Goal: Task Accomplishment & Management: Complete application form

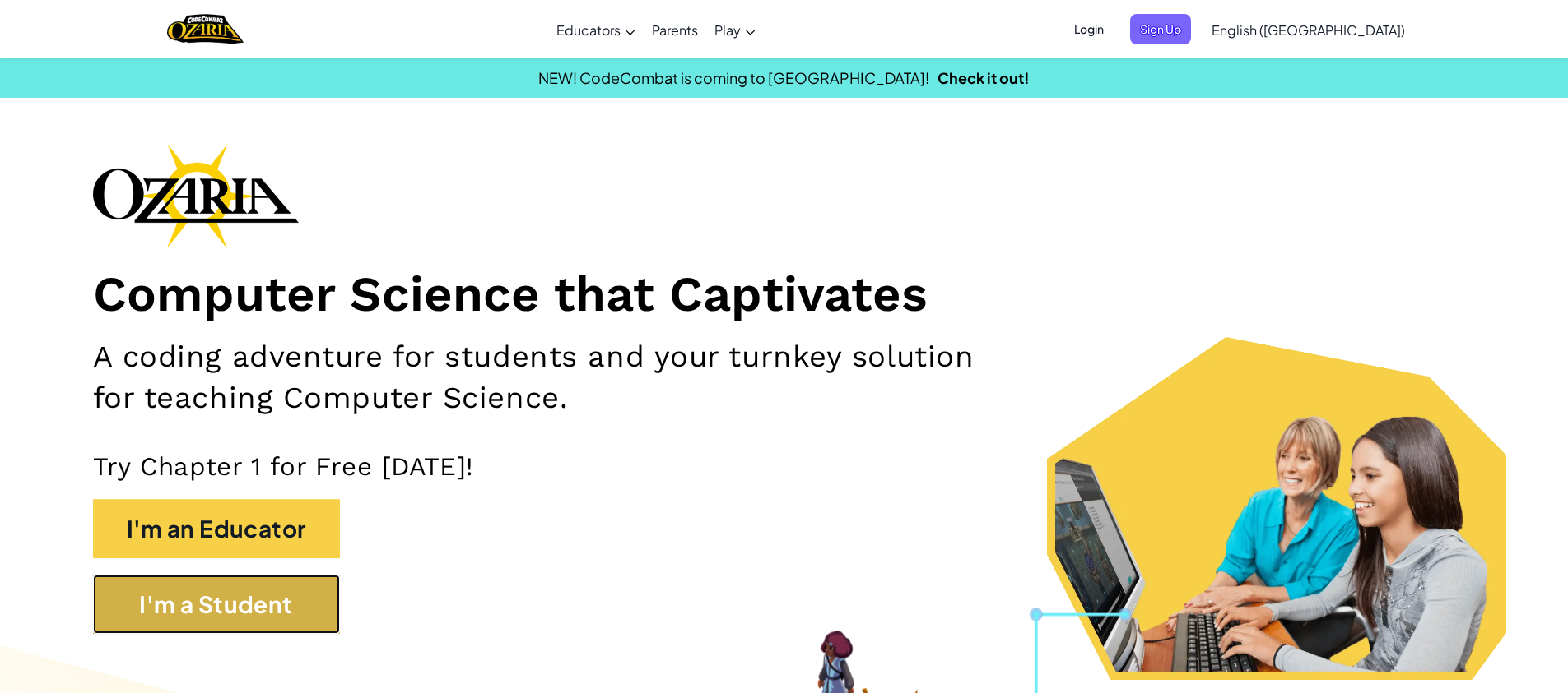
click at [212, 611] on button "I'm a Student" at bounding box center [217, 605] width 247 height 59
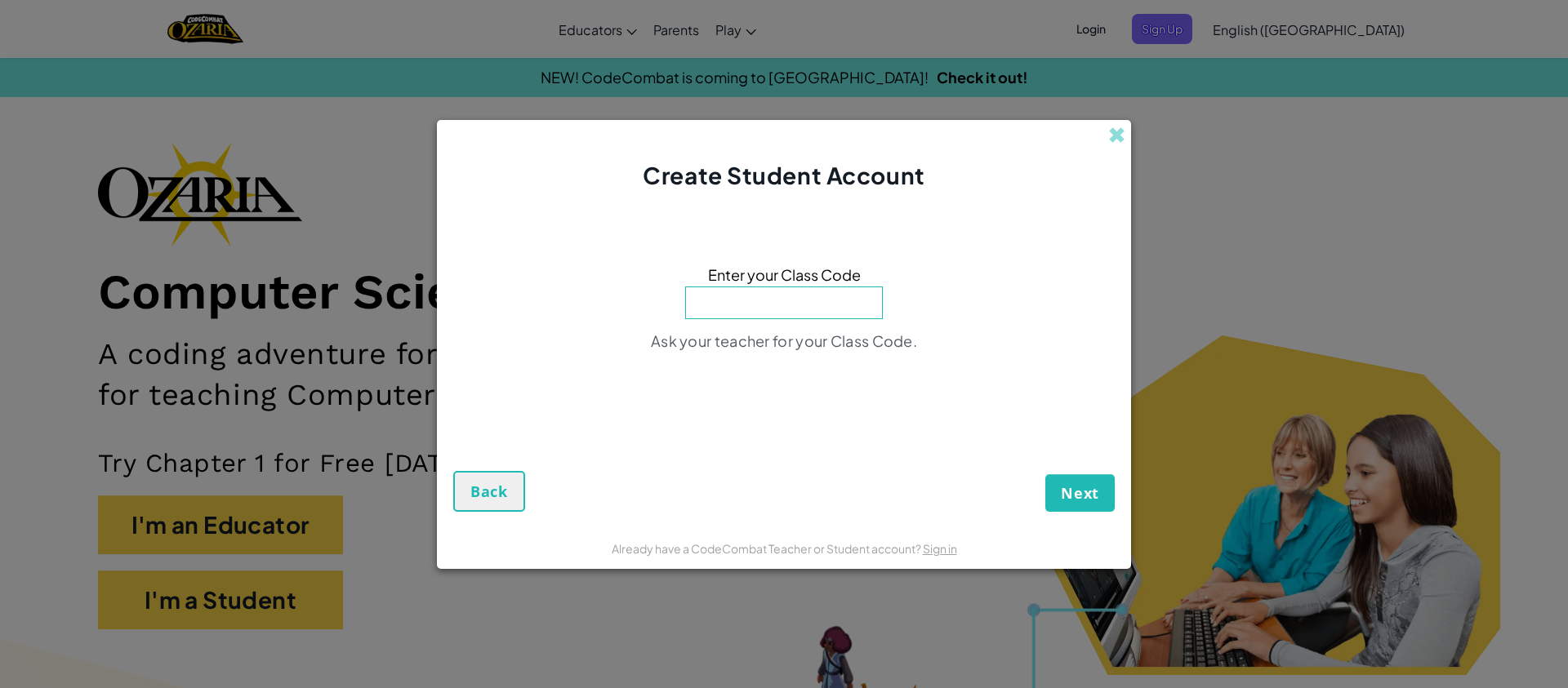
paste input "MapHeartBall"
type input "MapHeartBall"
click at [1087, 494] on span "Next" at bounding box center [1080, 493] width 39 height 20
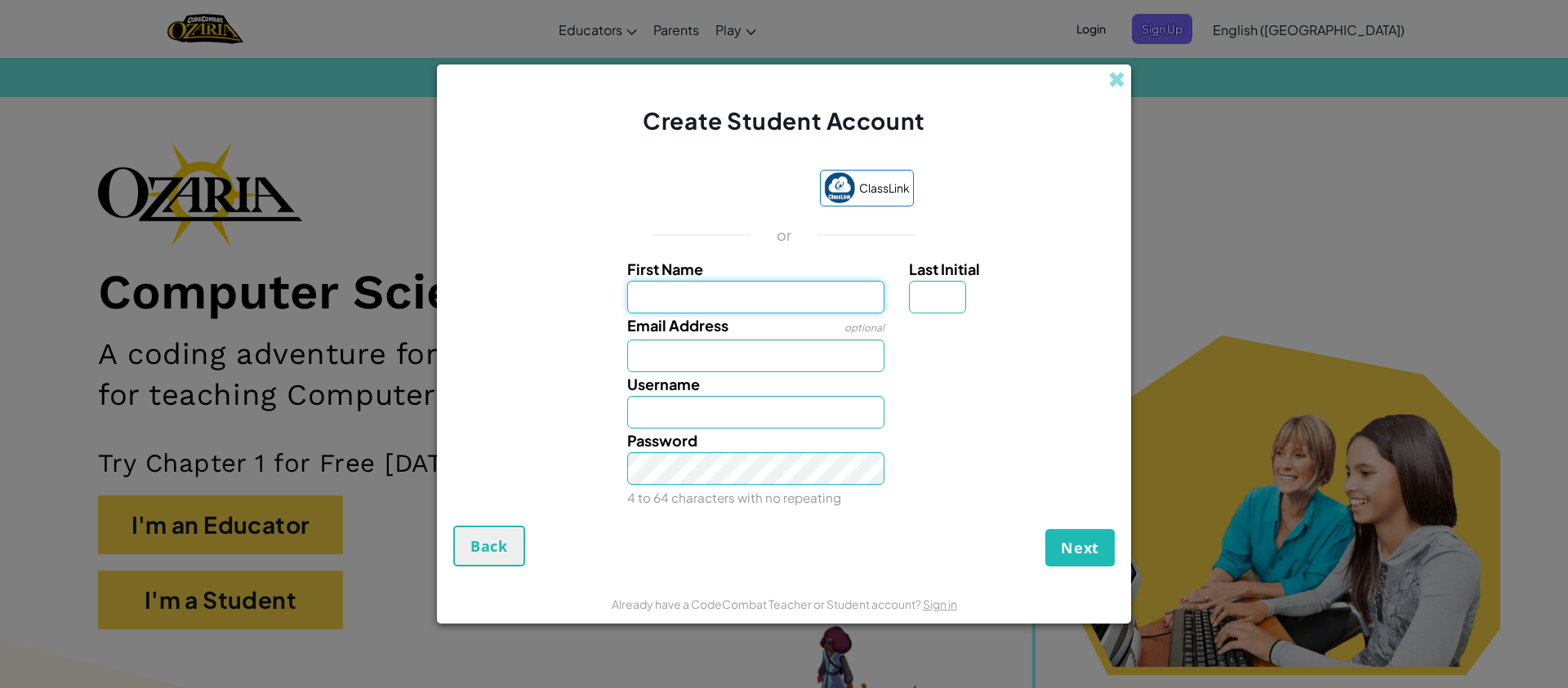
paste input "efkphx2"
type input "efkphx2"
click at [652, 408] on input "Efkphx2" at bounding box center [756, 412] width 258 height 33
click at [660, 408] on input "Efkphx2" at bounding box center [756, 412] width 258 height 33
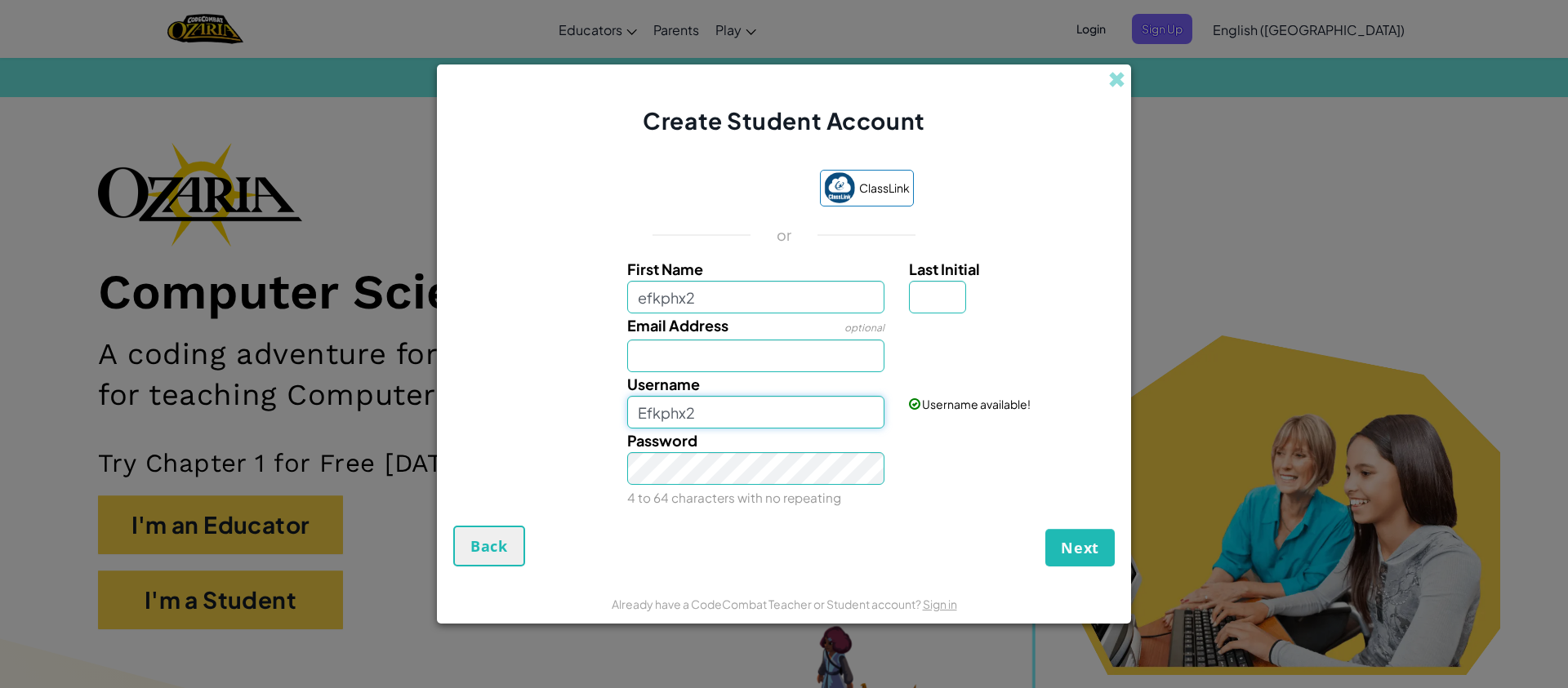
paste input "e"
type input "efkphx2"
click at [940, 295] on input "Last Initial" at bounding box center [937, 298] width 57 height 33
type input "A"
drag, startPoint x: 727, startPoint y: 408, endPoint x: 563, endPoint y: 410, distance: 164.0
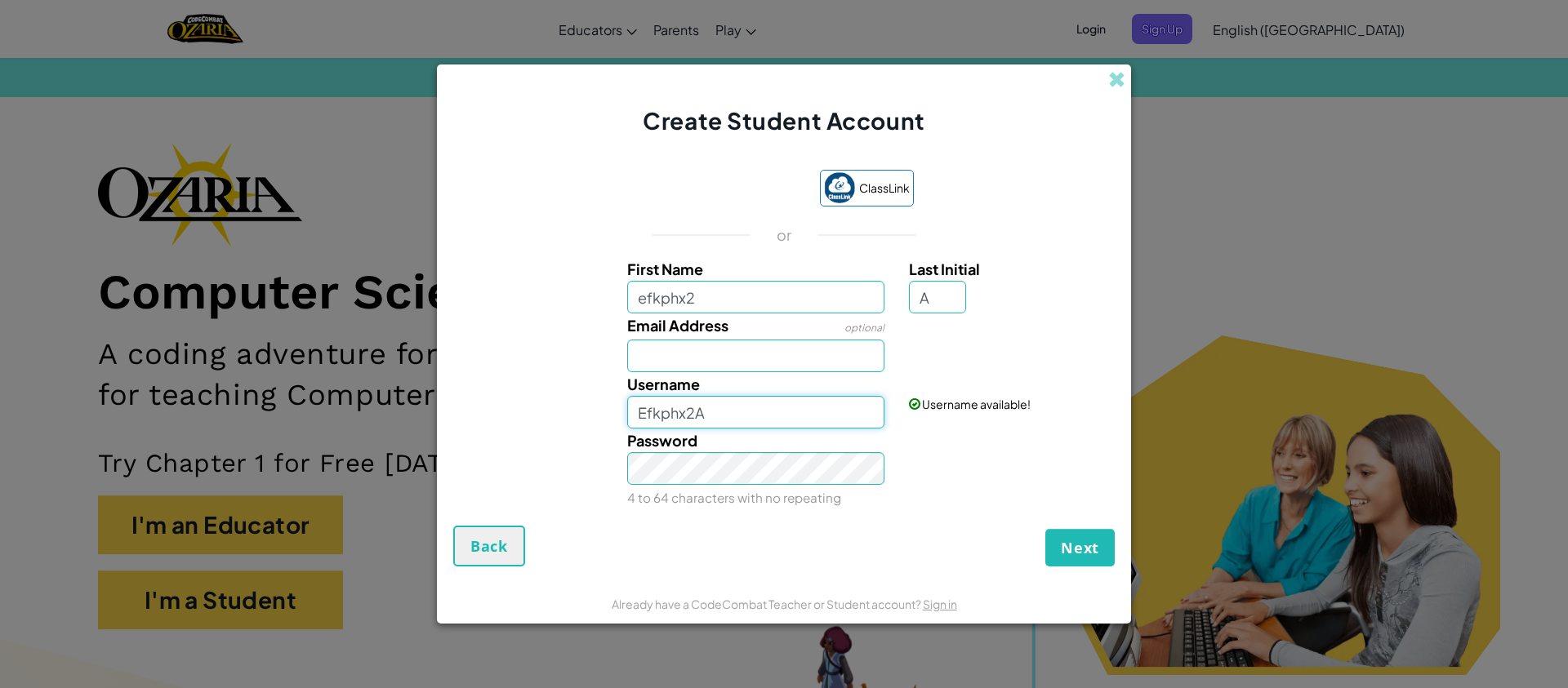
click at [590, 404] on div "Username Efkphx2A Username available!" at bounding box center [784, 400] width 677 height 57
paste input "efkphx2"
type input "efkphx2"
click at [978, 467] on div "Password 4 to 64 characters with no repeating" at bounding box center [784, 469] width 677 height 81
click at [1081, 548] on span "Next" at bounding box center [1080, 548] width 39 height 20
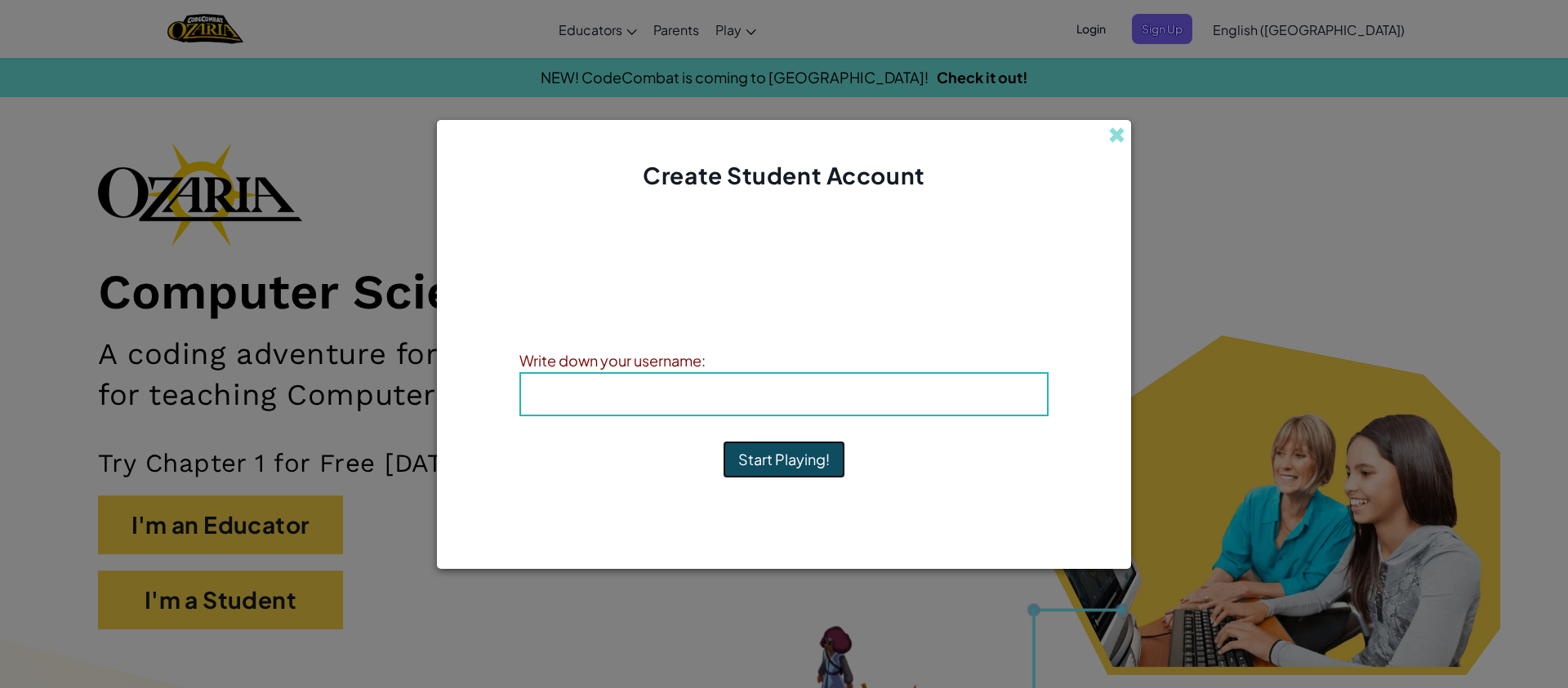
click at [765, 462] on button "Start Playing!" at bounding box center [783, 460] width 122 height 38
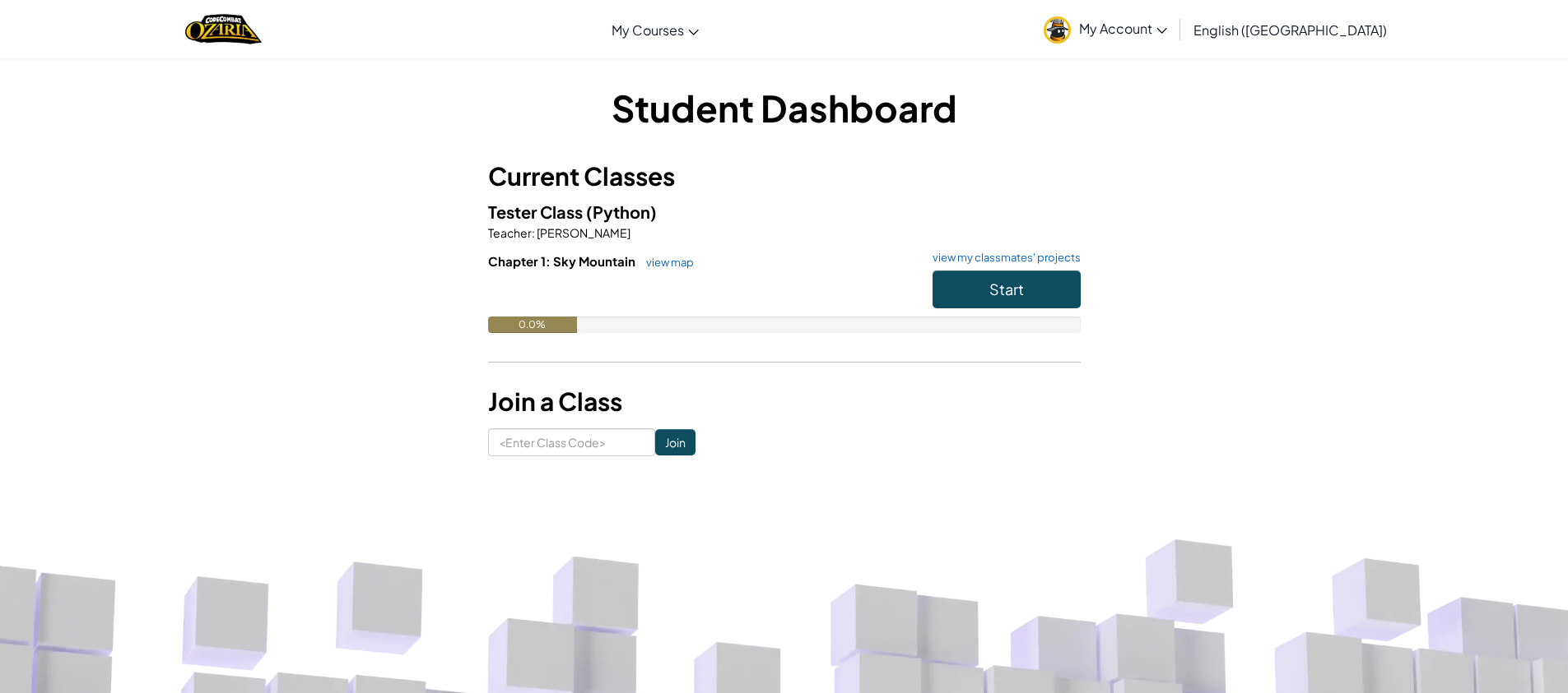
click at [1175, 38] on link "My Account" at bounding box center [1105, 29] width 140 height 52
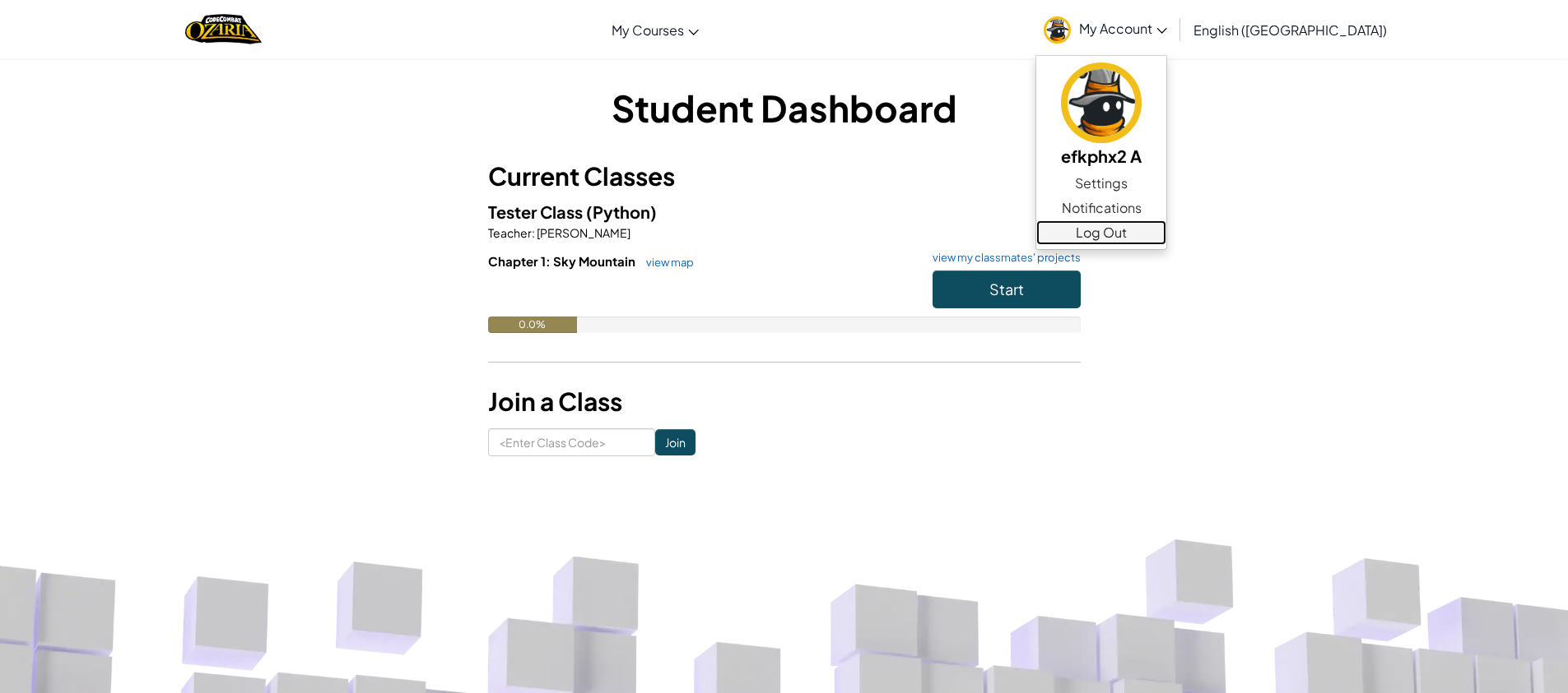
click at [1166, 229] on link "Log Out" at bounding box center [1101, 233] width 130 height 25
